Goal: Transaction & Acquisition: Book appointment/travel/reservation

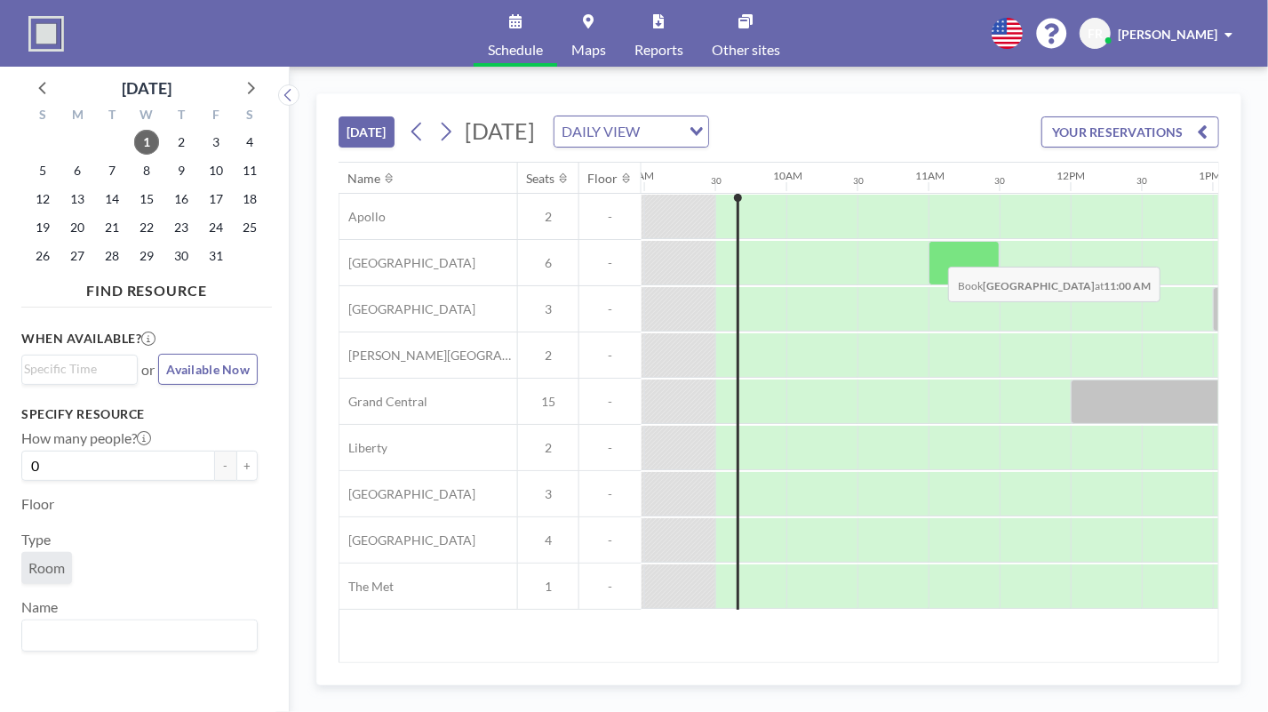
scroll to position [0, 1279]
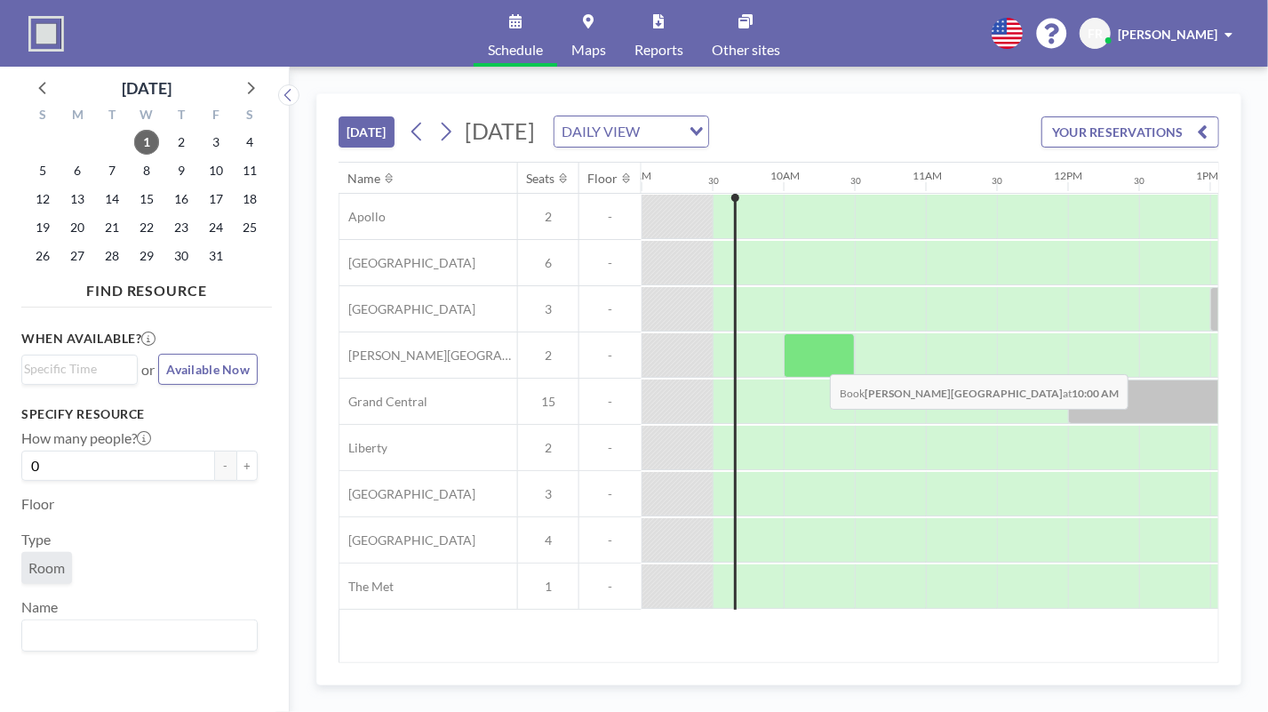
click at [816, 359] on div at bounding box center [819, 355] width 71 height 44
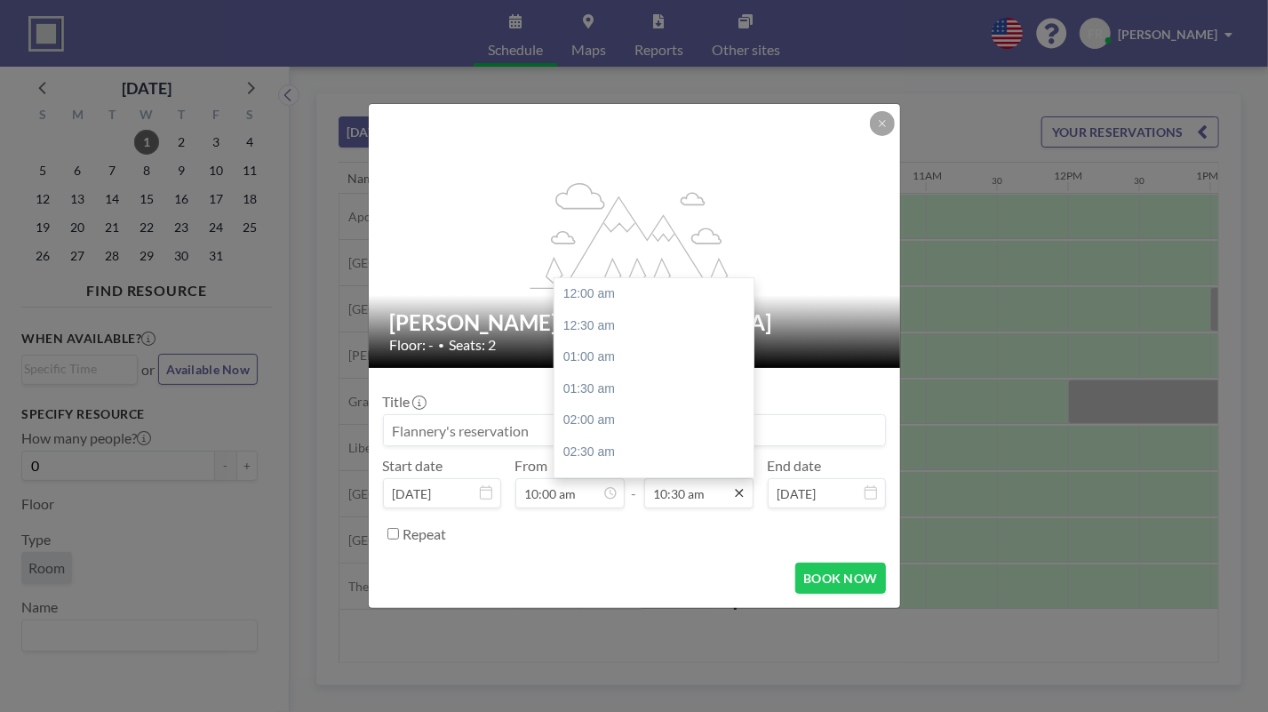
scroll to position [664, 0]
click at [694, 483] on input "10:30 am" at bounding box center [698, 493] width 109 height 30
click at [668, 495] on input "10:30 am" at bounding box center [698, 493] width 109 height 30
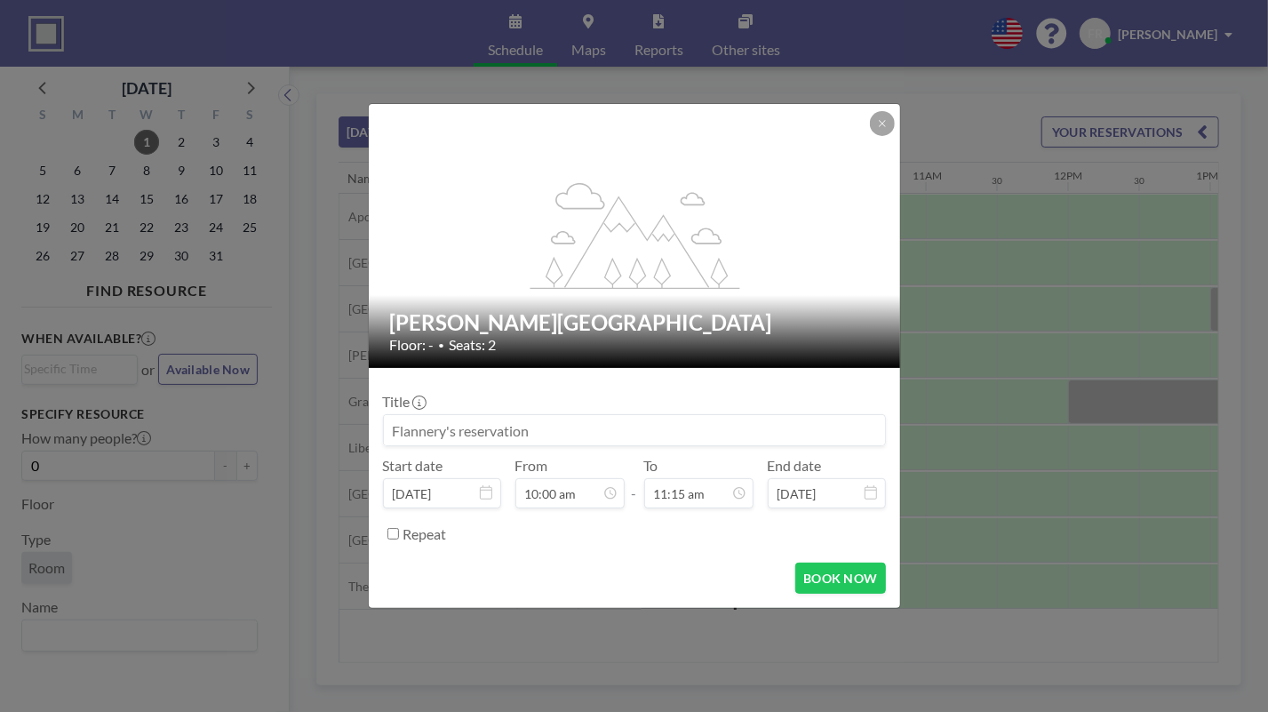
type input "11:15 am"
click at [551, 442] on input at bounding box center [634, 430] width 501 height 30
type input "[PERSON_NAME] - Virtual Meetings"
click at [856, 572] on button "BOOK NOW" at bounding box center [840, 577] width 90 height 31
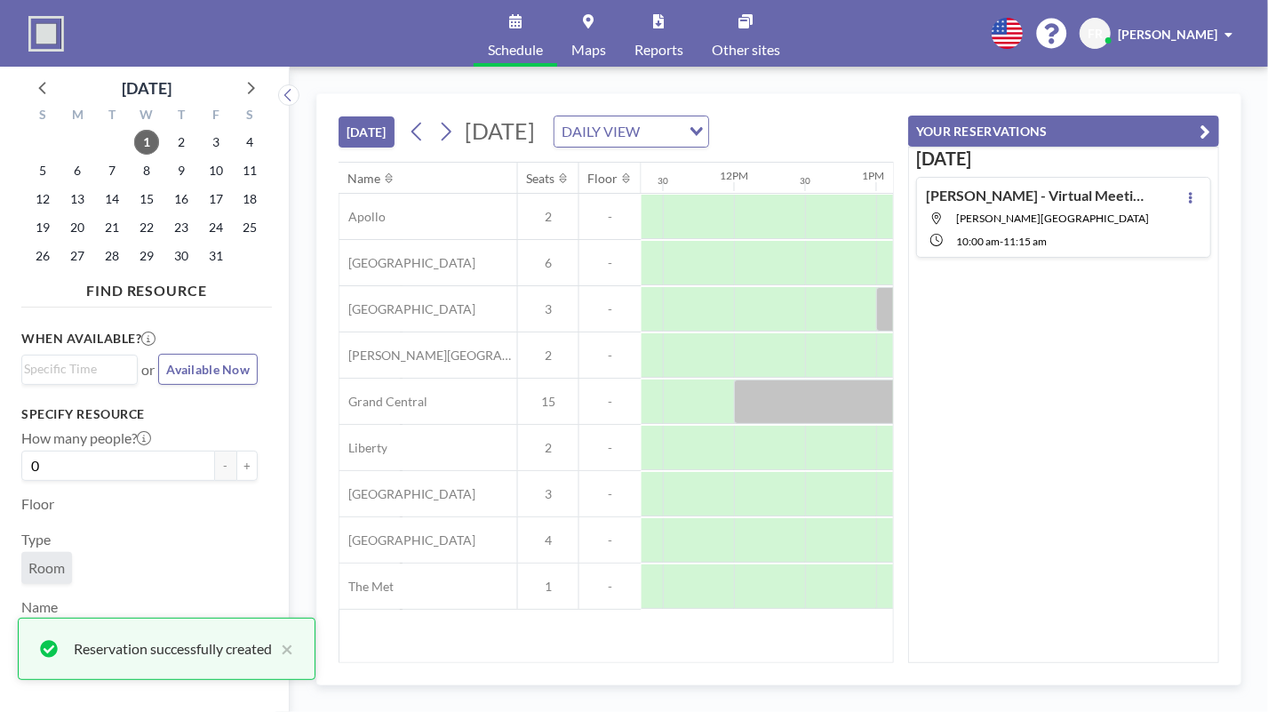
scroll to position [0, 1762]
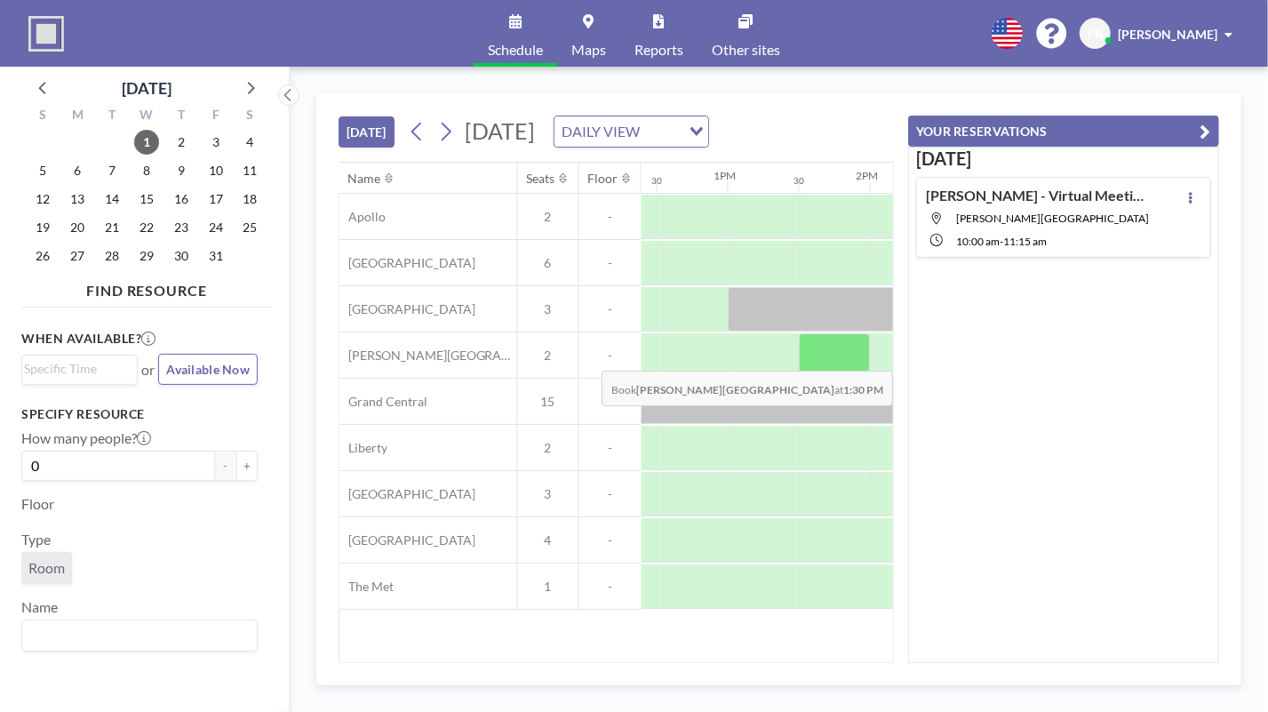
click at [811, 380] on div "Apollo 2 - [GEOGRAPHIC_DATA] 6 - [GEOGRAPHIC_DATA] 3 - [PERSON_NAME][GEOGRAPHIC…" at bounding box center [435, 402] width 3714 height 416
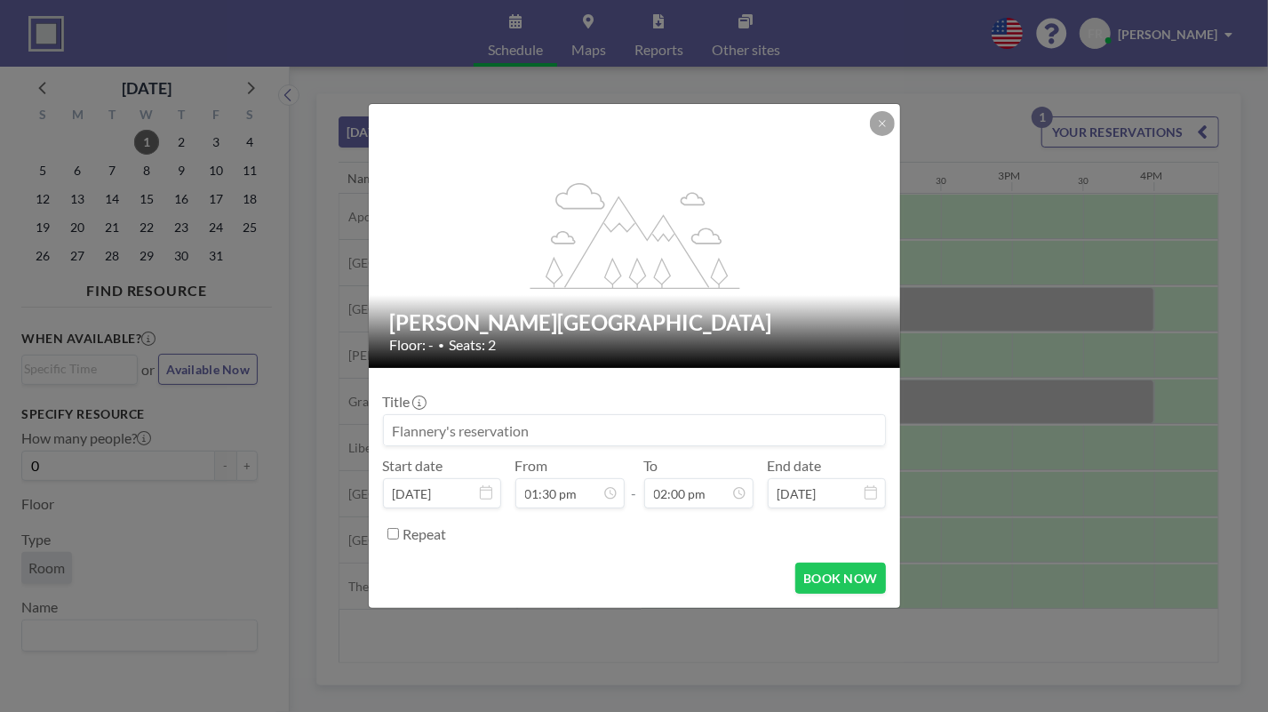
scroll to position [886, 0]
click at [652, 418] on input at bounding box center [634, 430] width 501 height 30
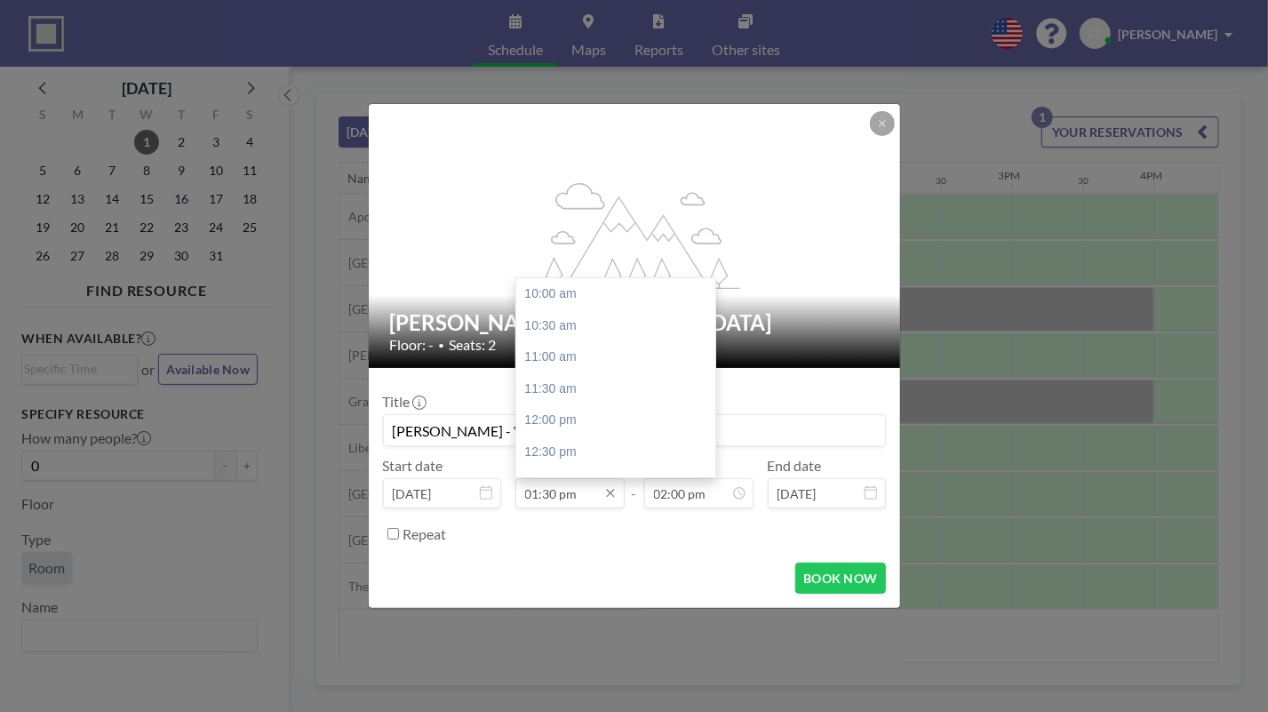
type input "[PERSON_NAME] - Virtual Meeting"
click at [546, 490] on input "01:30 pm" at bounding box center [569, 493] width 109 height 30
click at [551, 488] on input "01:30 pm" at bounding box center [569, 493] width 109 height 30
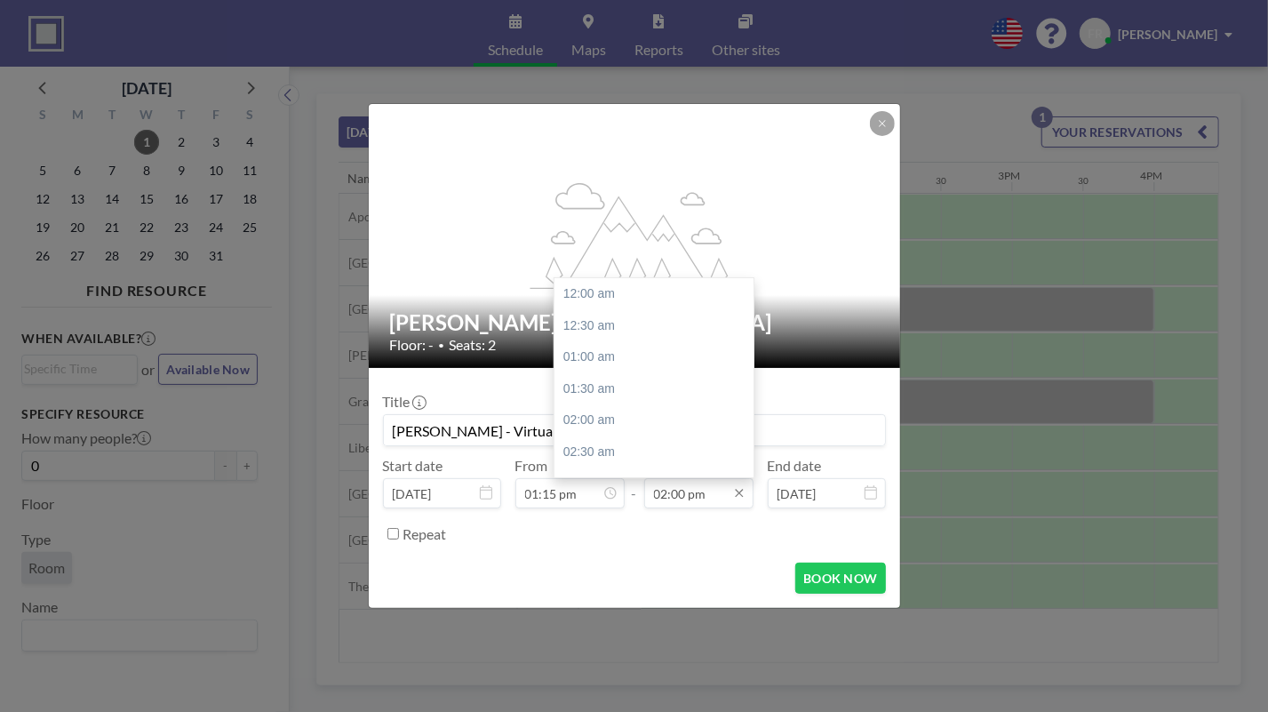
scroll to position [886, 0]
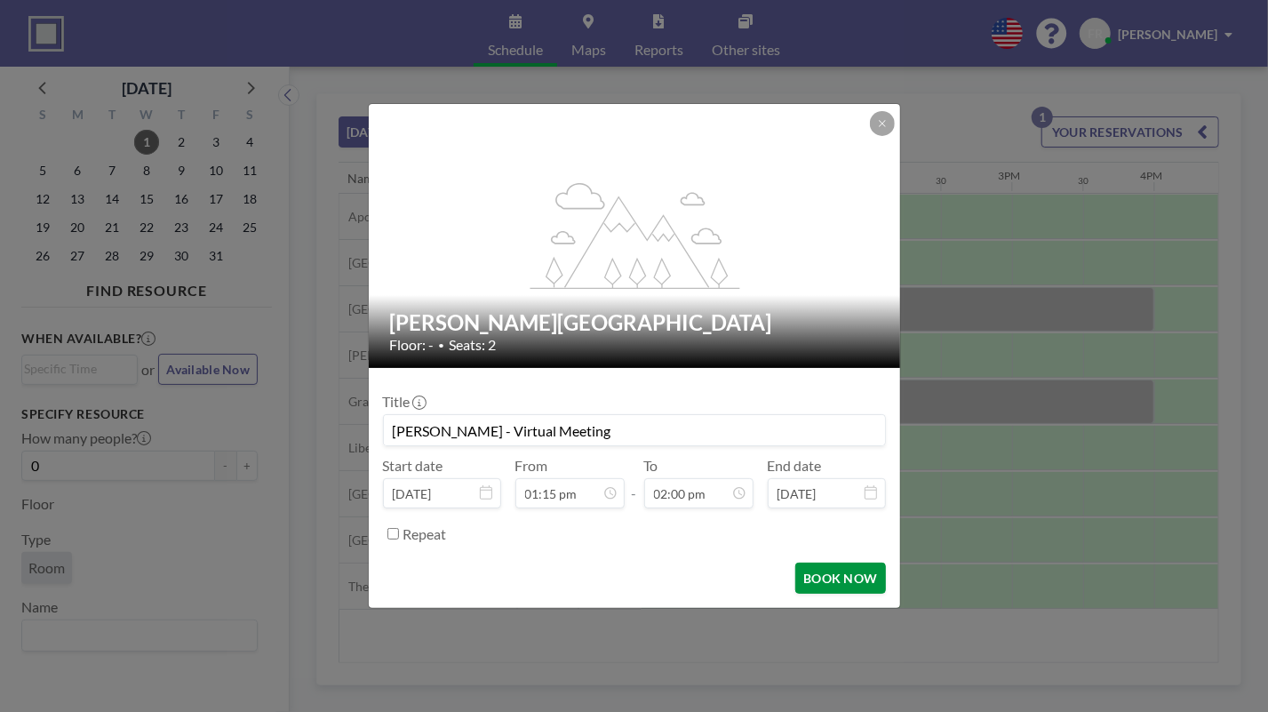
type input "01:15 pm"
click at [848, 575] on button "BOOK NOW" at bounding box center [840, 577] width 90 height 31
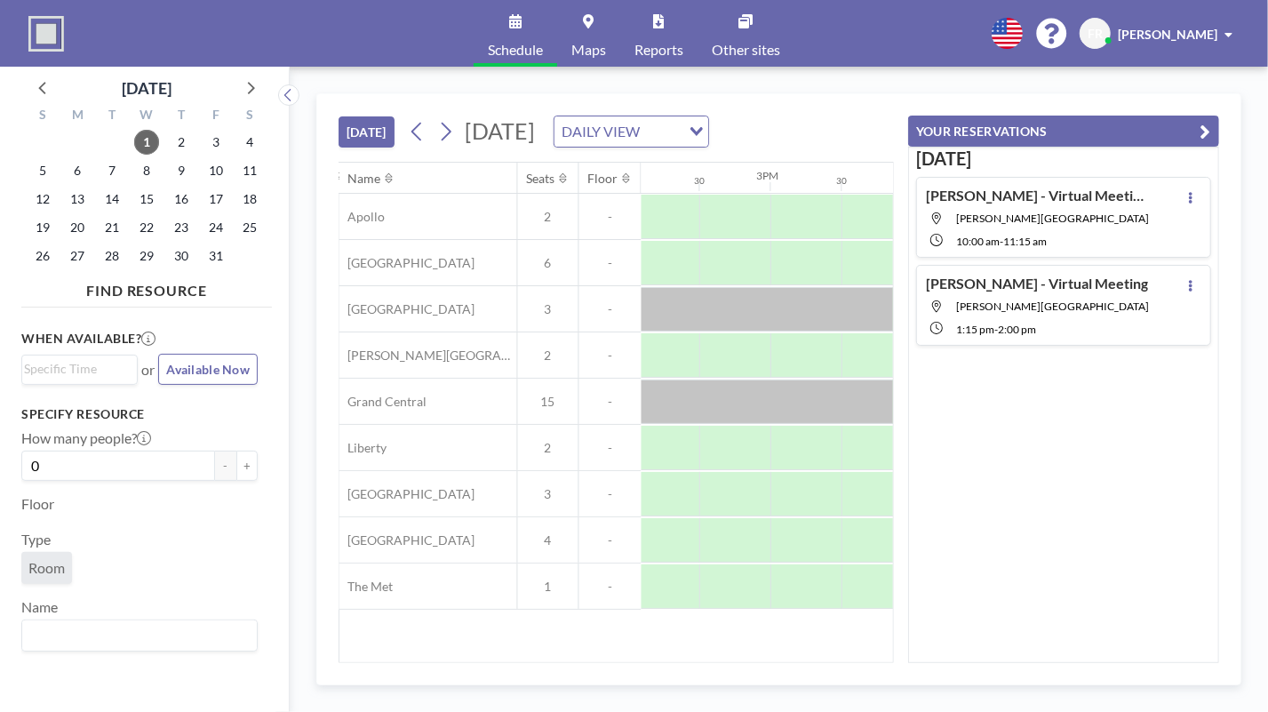
scroll to position [0, 2053]
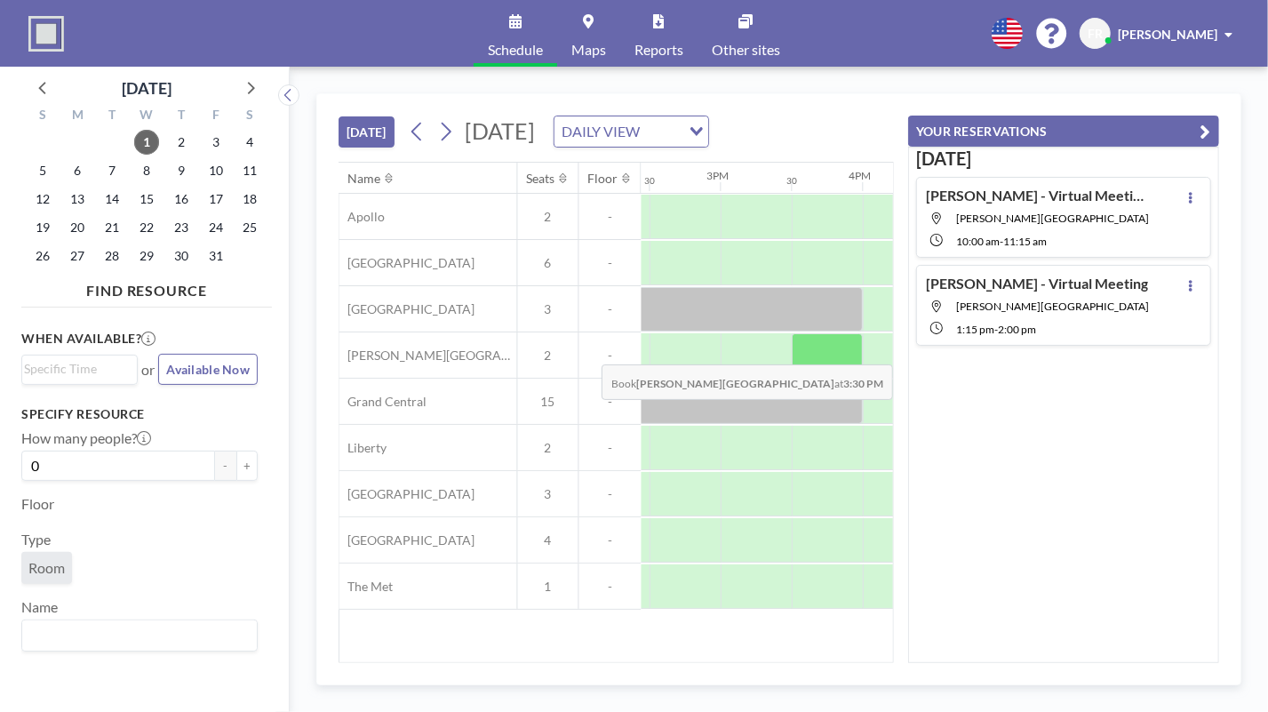
click at [800, 374] on div at bounding box center [827, 355] width 71 height 44
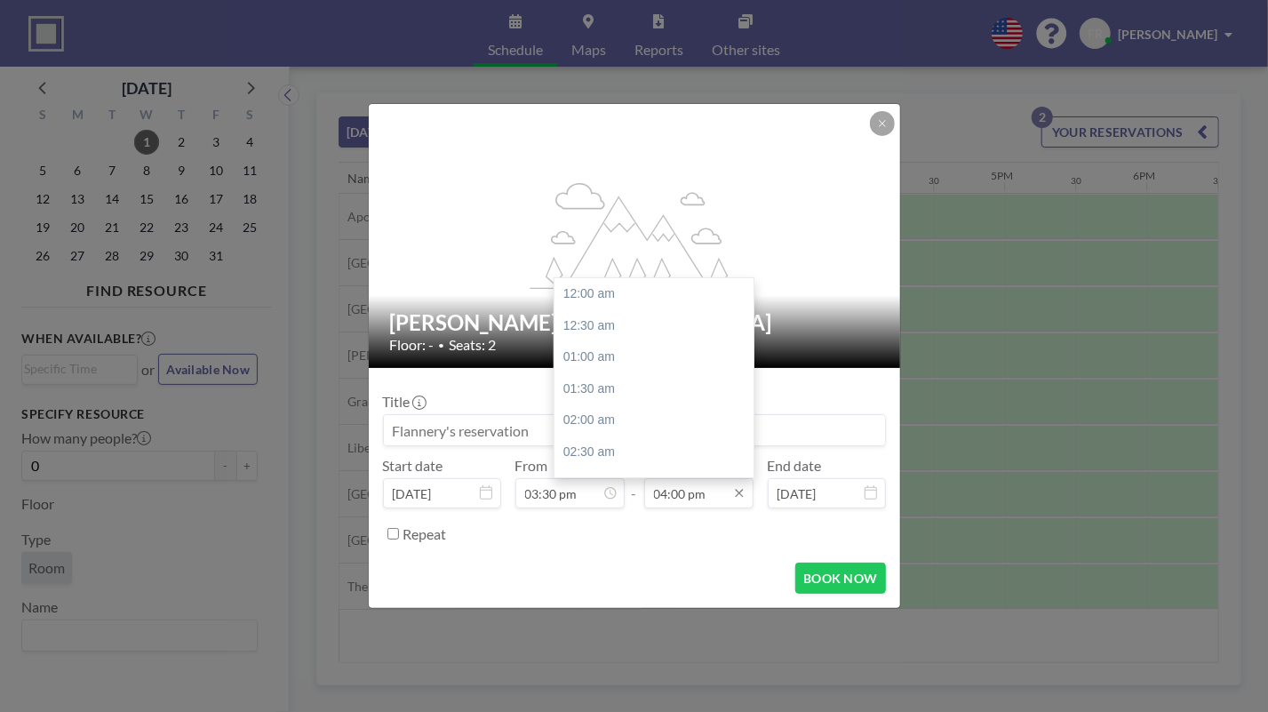
scroll to position [1012, 0]
click at [609, 324] on div "04:30 pm" at bounding box center [658, 326] width 208 height 32
type input "04:30 pm"
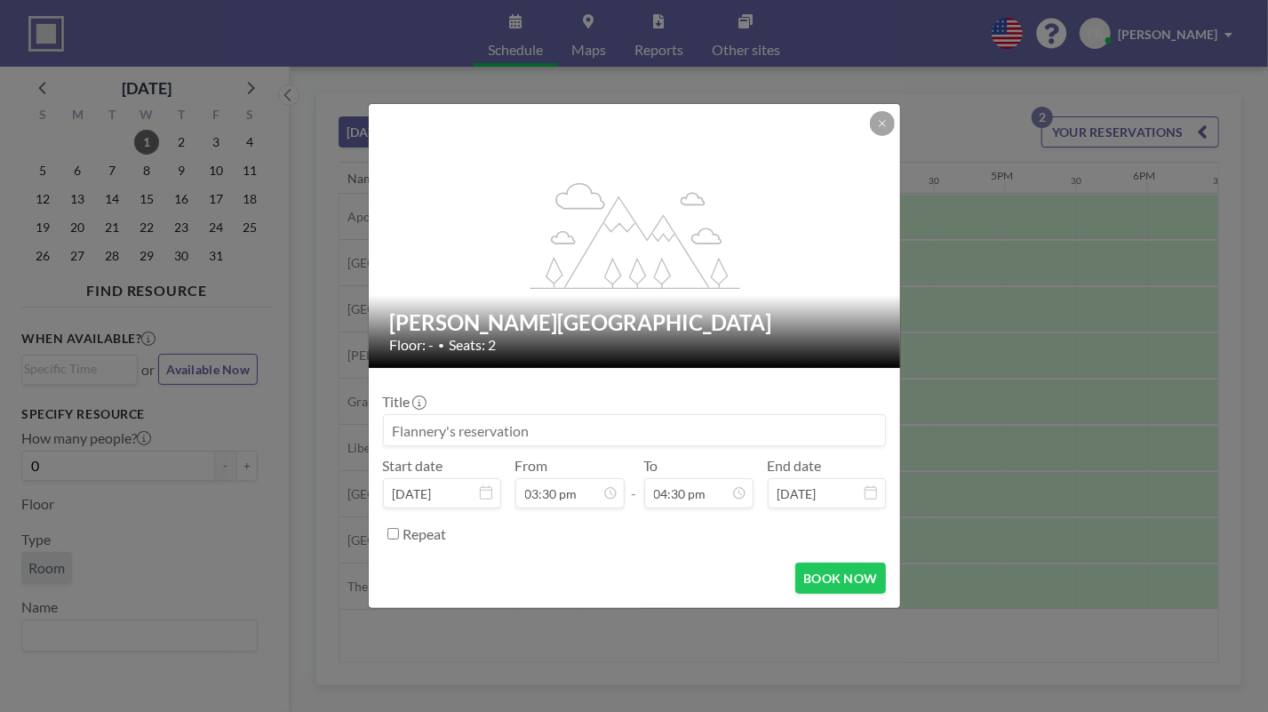
click at [546, 435] on input at bounding box center [634, 430] width 501 height 30
type input "[PERSON_NAME] - Virtual Meeting"
click at [826, 601] on form "Title [PERSON_NAME] - Virtual Meeting Start date [DATE] From 03:30 pm - To 04:3…" at bounding box center [634, 488] width 531 height 240
click at [829, 585] on button "BOOK NOW" at bounding box center [840, 577] width 90 height 31
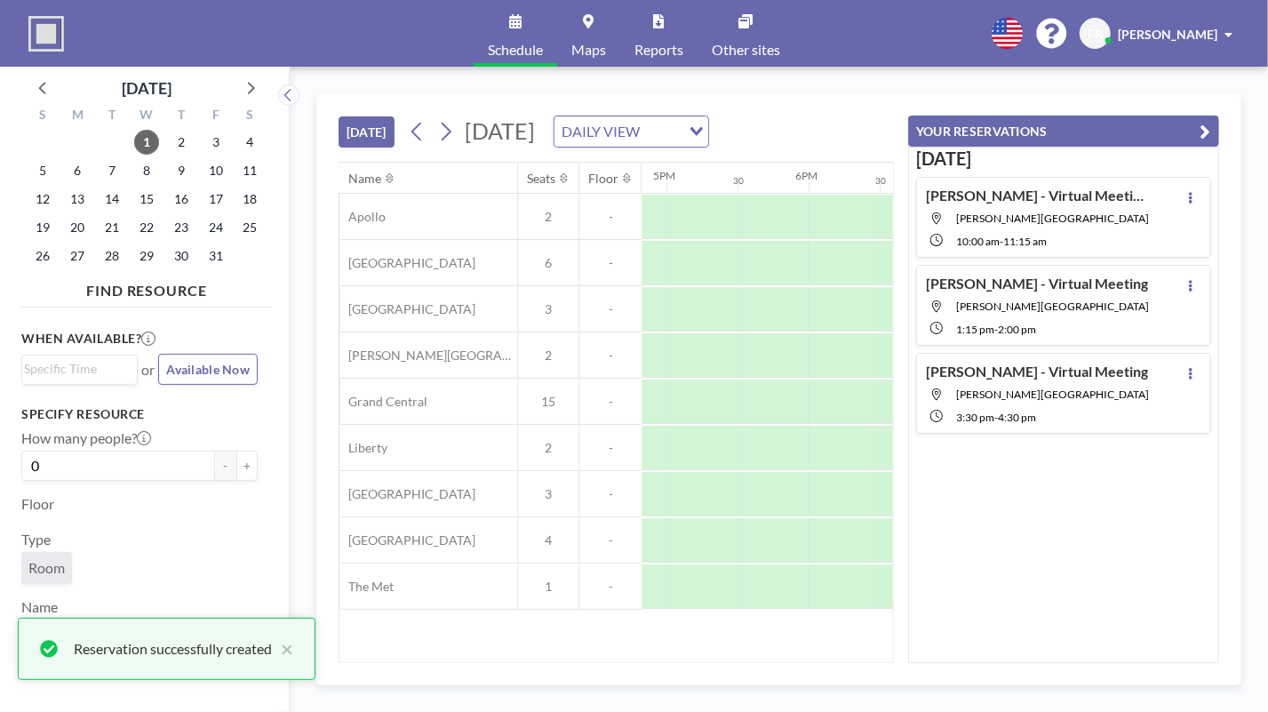
scroll to position [0, 2354]
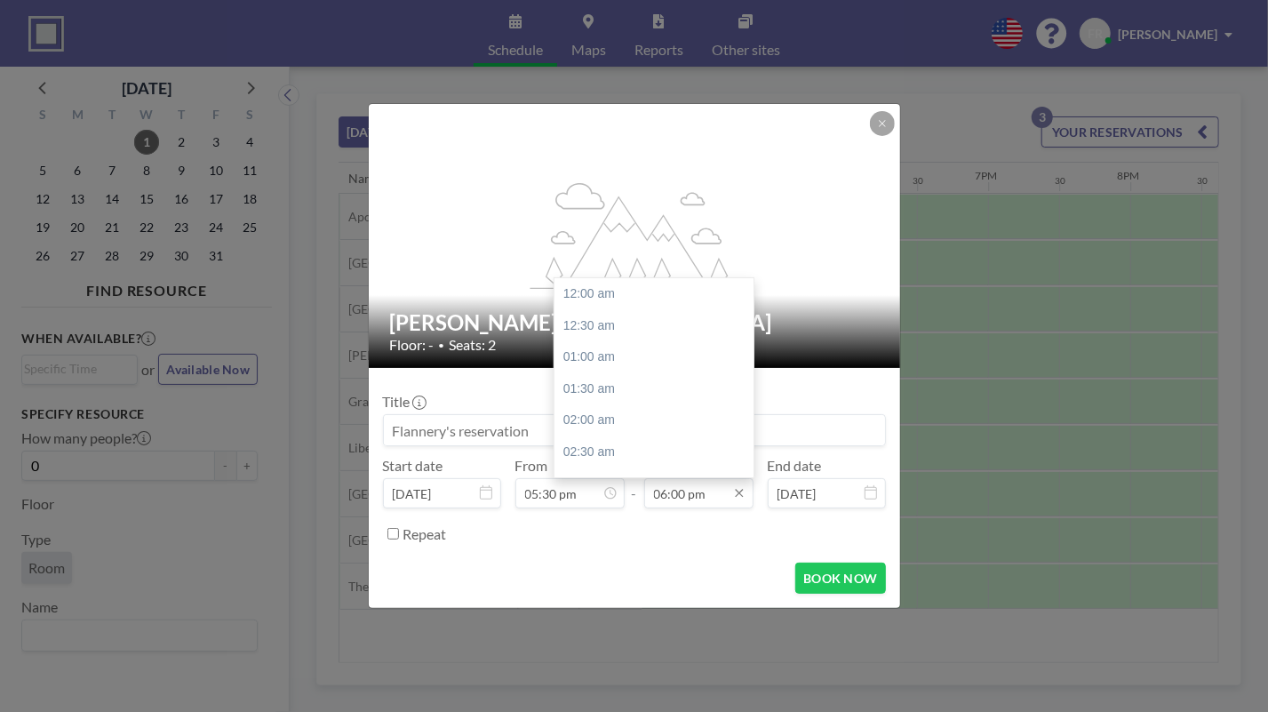
scroll to position [1138, 0]
click at [643, 318] on div "06:30 pm" at bounding box center [658, 326] width 208 height 32
type input "06:30 pm"
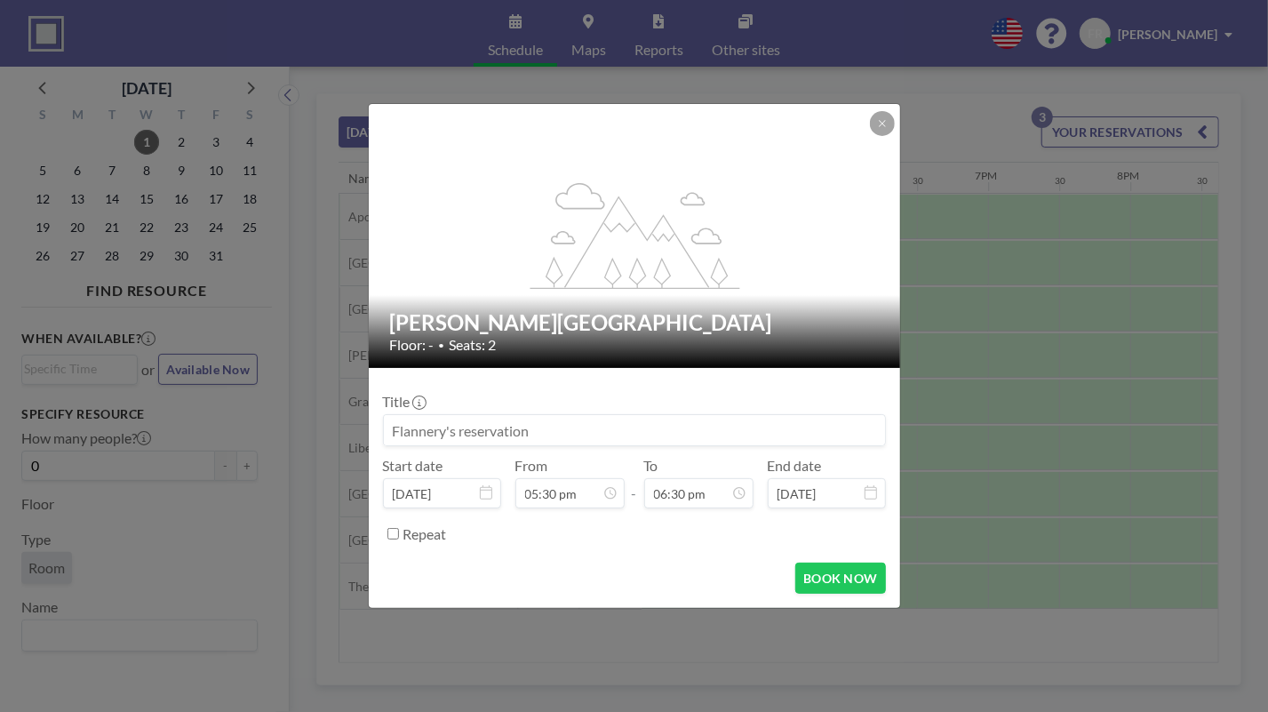
click at [544, 433] on input at bounding box center [634, 430] width 501 height 30
type input "[PERSON_NAME] - Virtual Meeting"
click at [810, 577] on button "BOOK NOW" at bounding box center [840, 577] width 90 height 31
